Goal: Task Accomplishment & Management: Complete application form

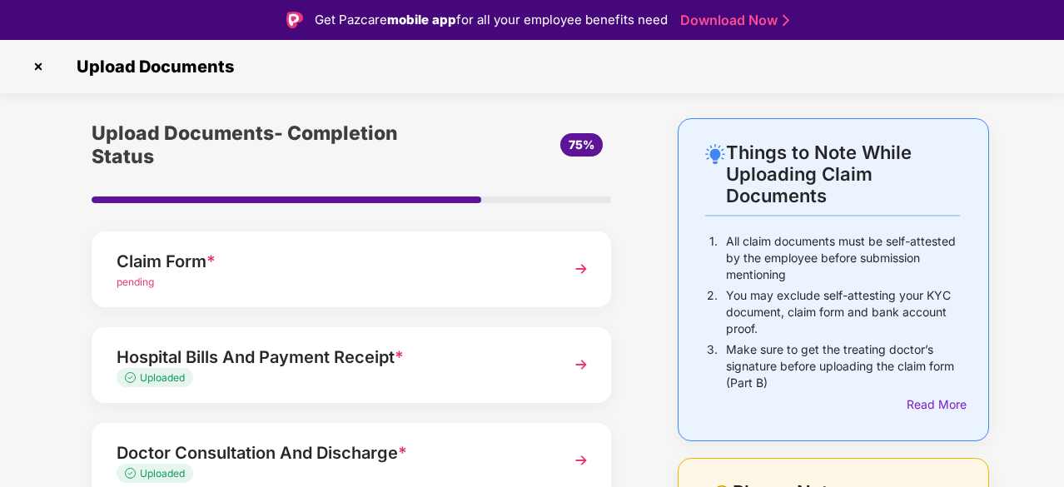
click at [557, 261] on div "Claim Form * pending" at bounding box center [352, 269] width 520 height 76
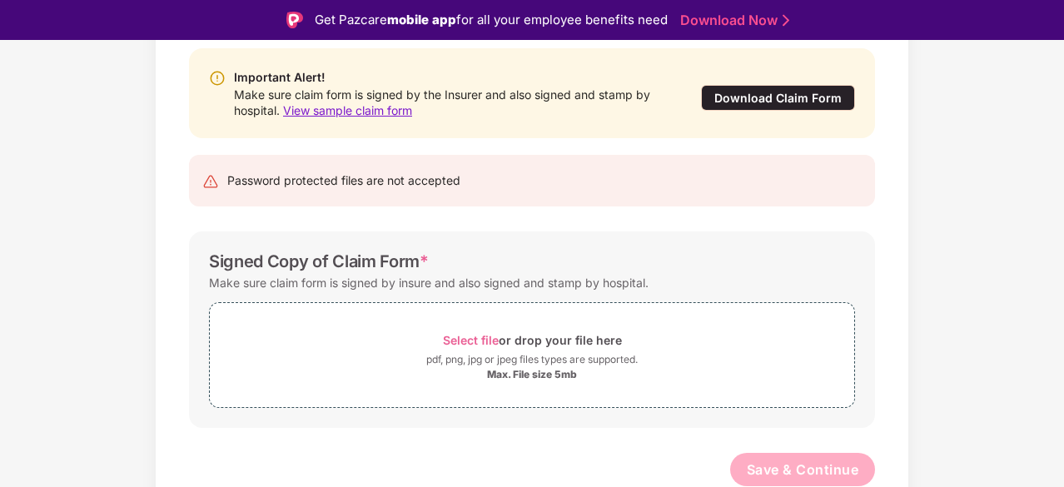
scroll to position [40, 0]
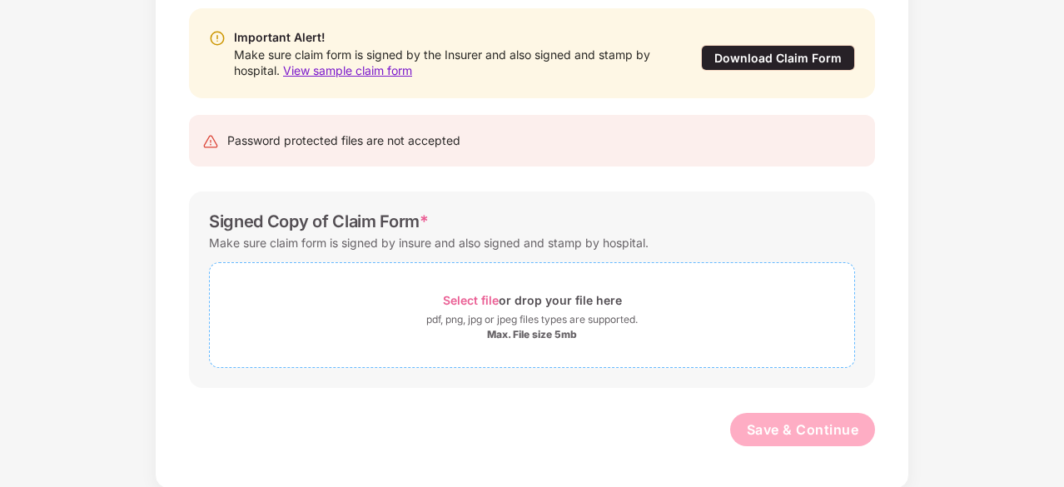
click at [507, 296] on div "Select file or drop your file here" at bounding box center [532, 300] width 179 height 22
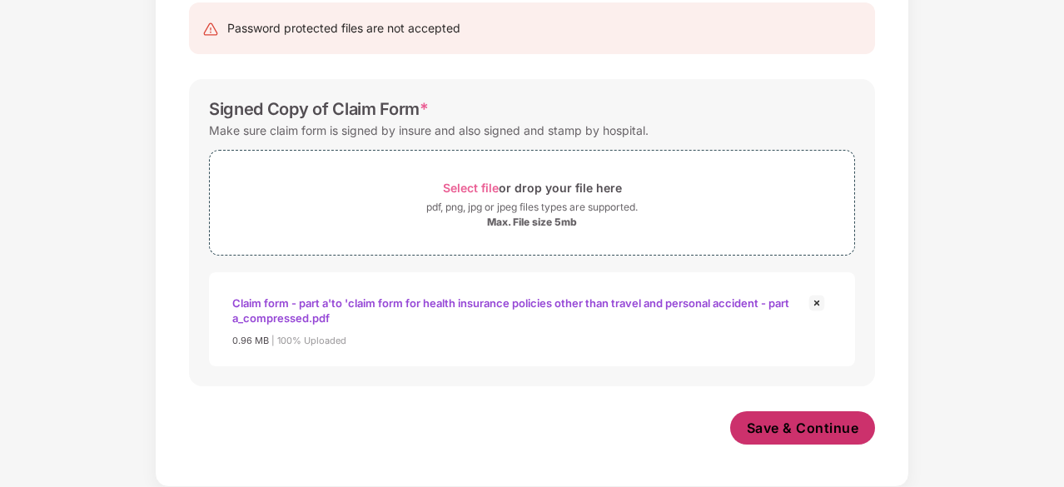
scroll to position [281, 0]
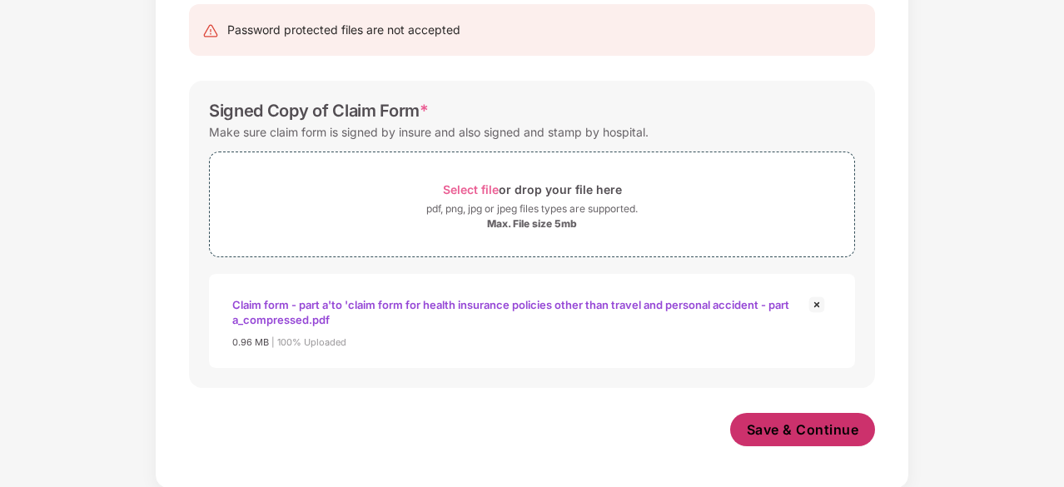
click at [778, 433] on span "Save & Continue" at bounding box center [803, 430] width 112 height 18
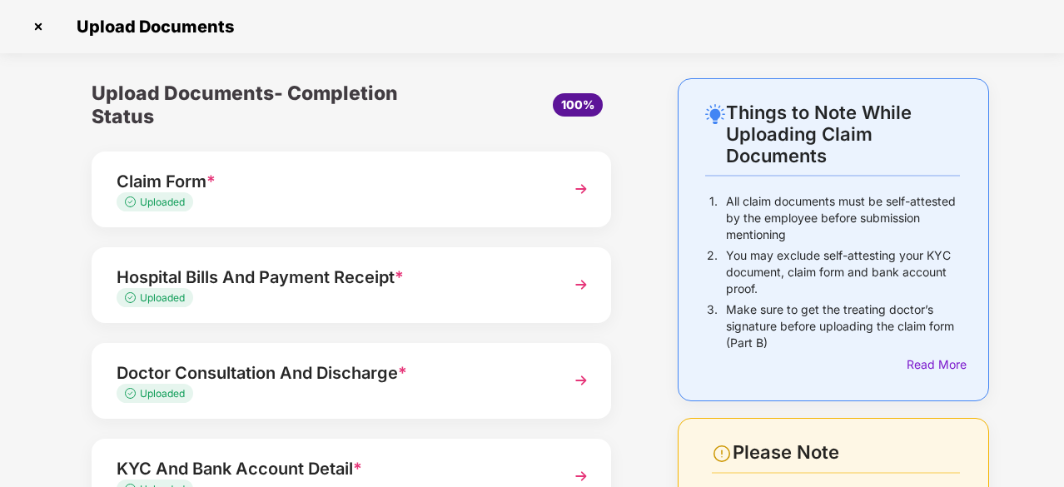
scroll to position [225, 0]
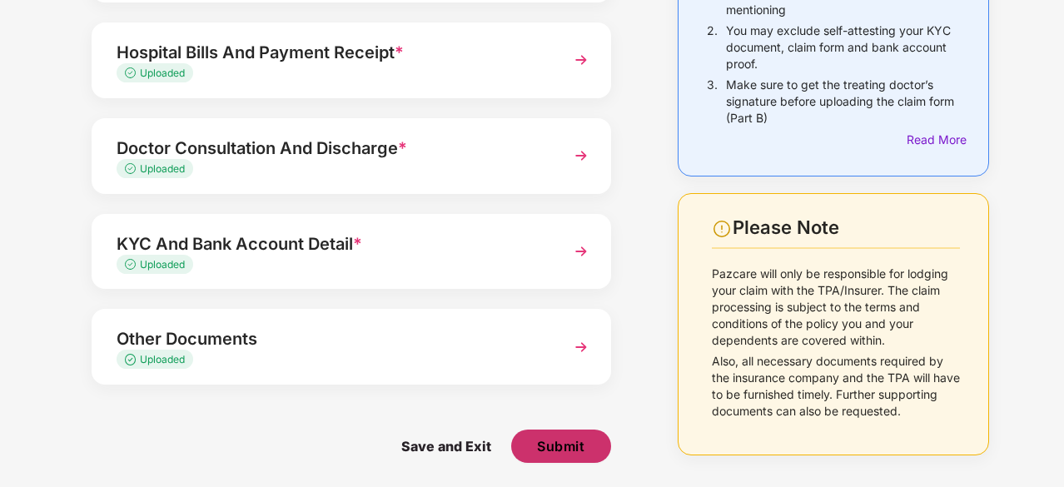
click at [578, 442] on span "Submit" at bounding box center [560, 446] width 47 height 18
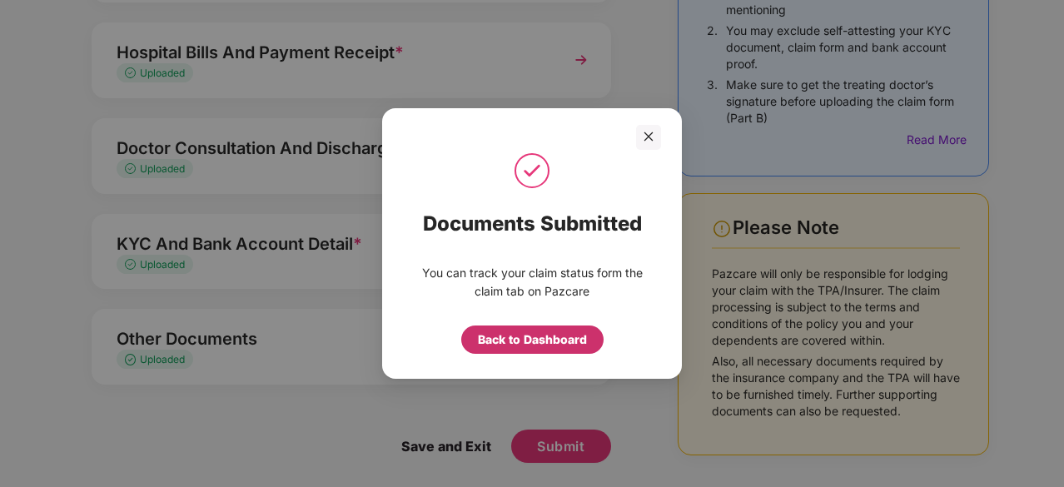
click at [520, 339] on div "Back to Dashboard" at bounding box center [532, 340] width 109 height 18
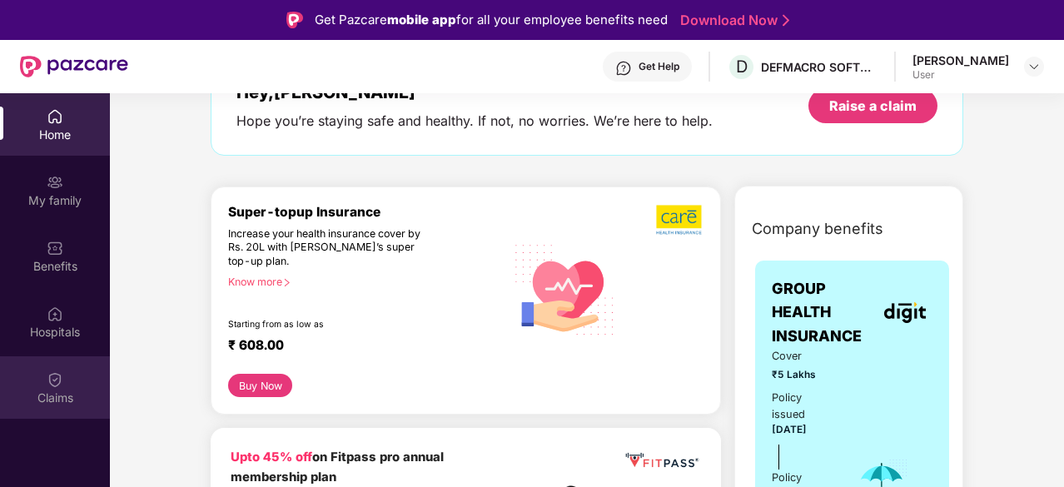
scroll to position [117, 0]
click at [65, 372] on div "Claims" at bounding box center [55, 387] width 110 height 62
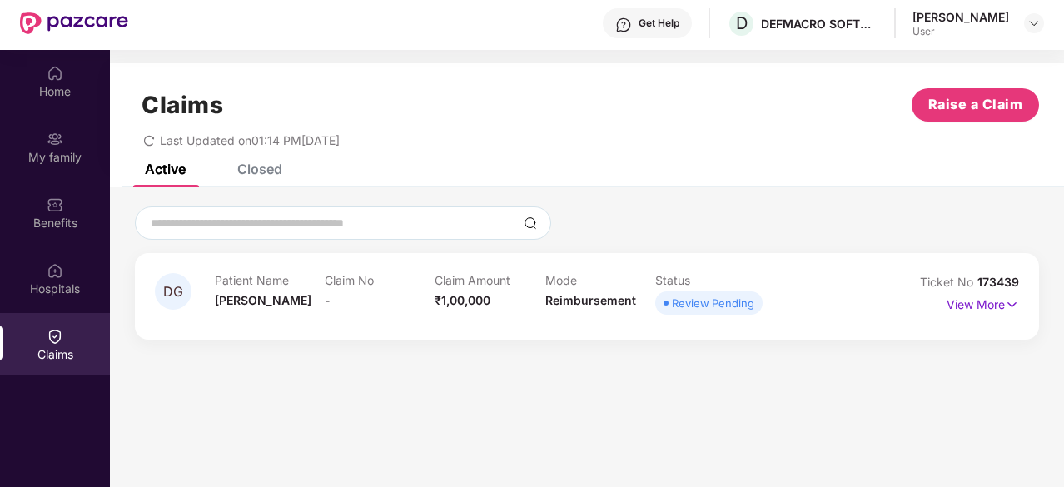
scroll to position [44, 0]
click at [984, 306] on p "View More" at bounding box center [983, 302] width 72 height 22
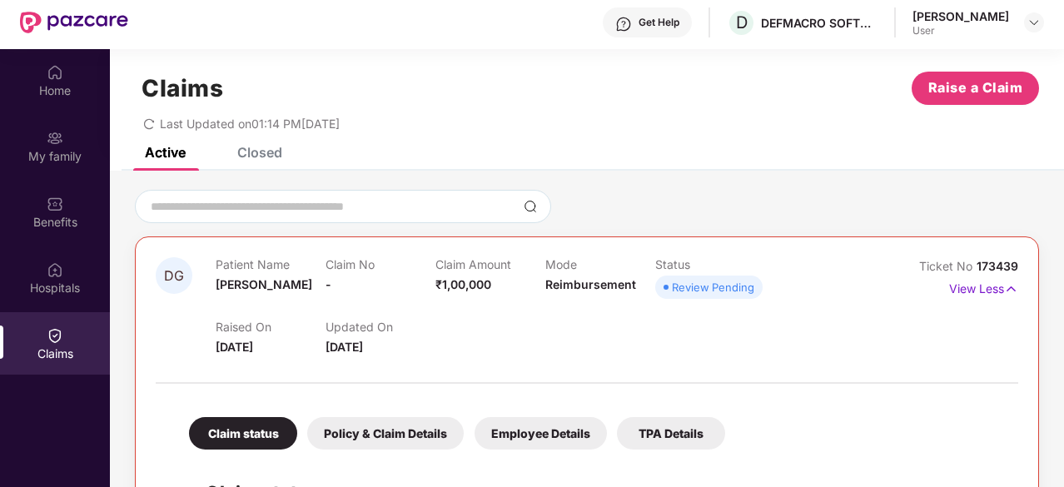
scroll to position [0, 0]
